Goal: Task Accomplishment & Management: Manage account settings

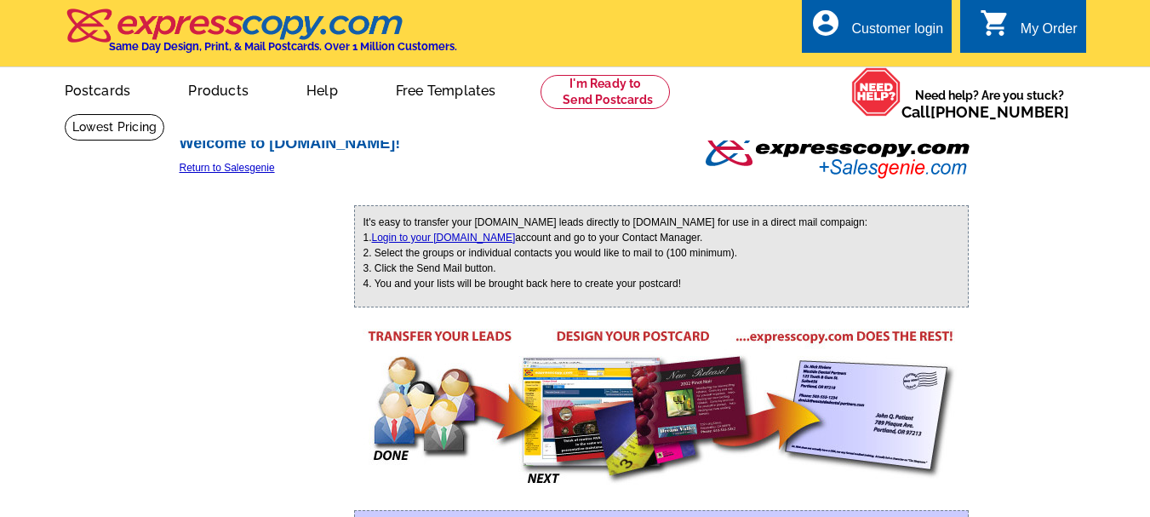
click at [886, 24] on div "Customer login" at bounding box center [897, 33] width 92 height 24
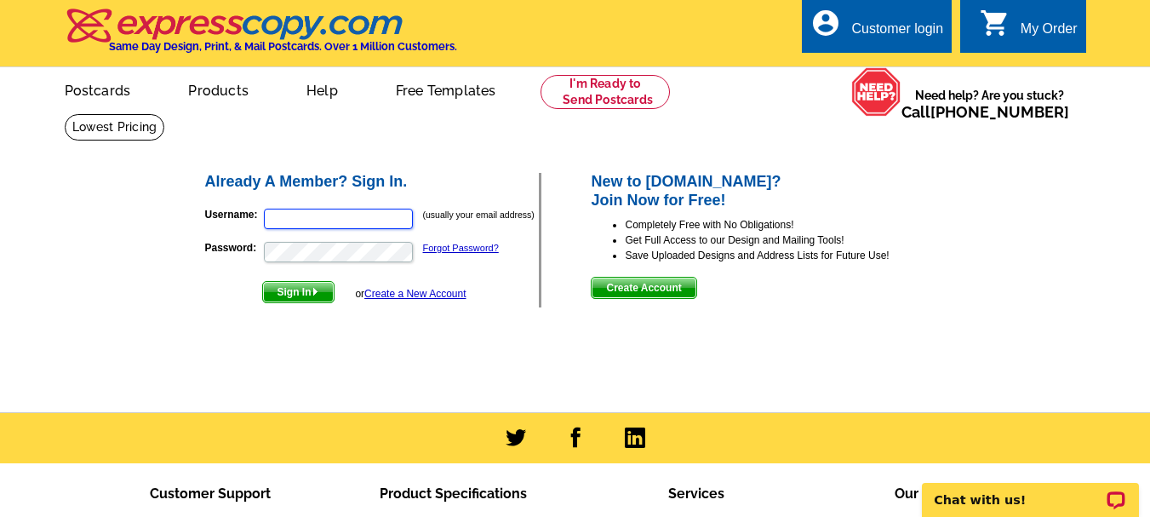
type input "[PERSON_NAME][EMAIL_ADDRESS][DOMAIN_NAME]"
click at [291, 289] on span "Sign In" at bounding box center [298, 292] width 71 height 20
